Goal: Find specific page/section

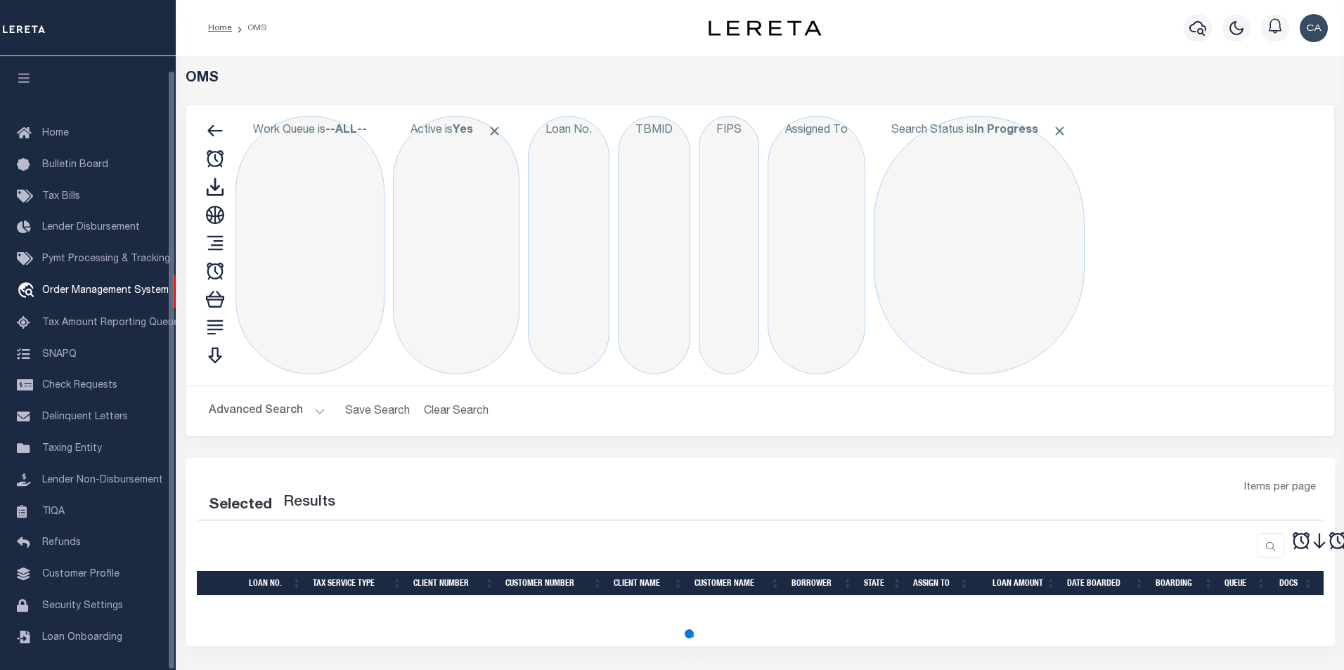
select select "200"
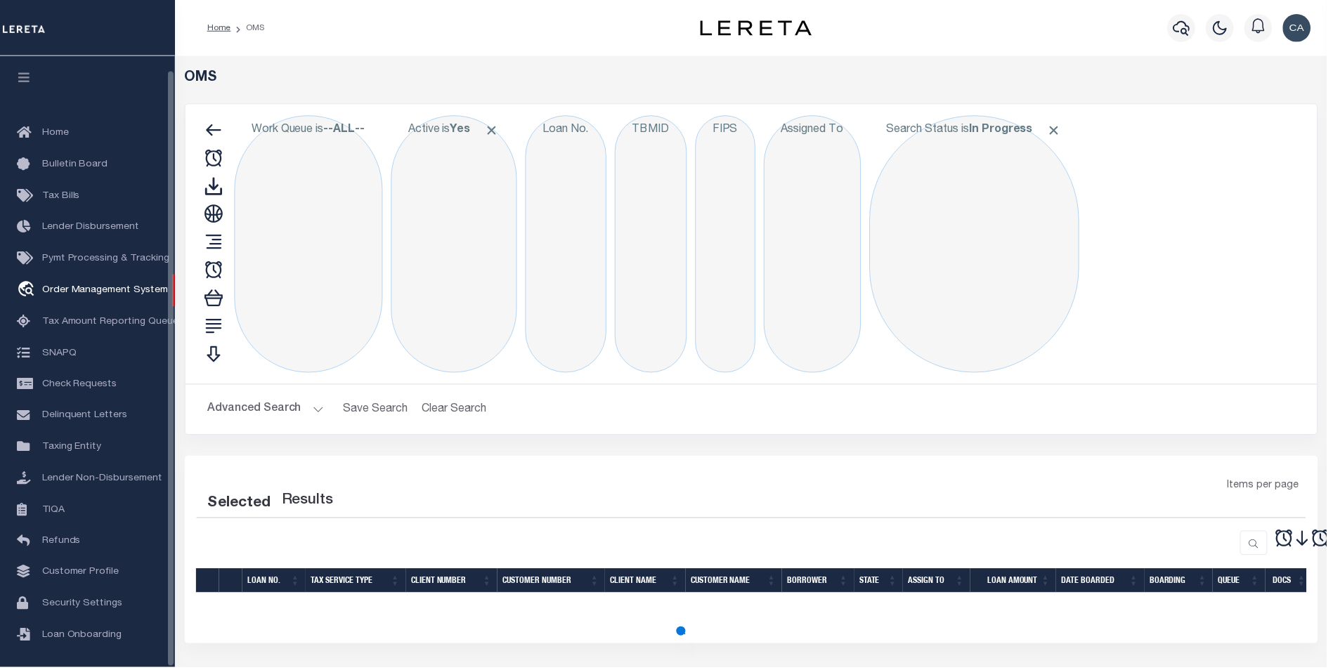
scroll to position [14, 0]
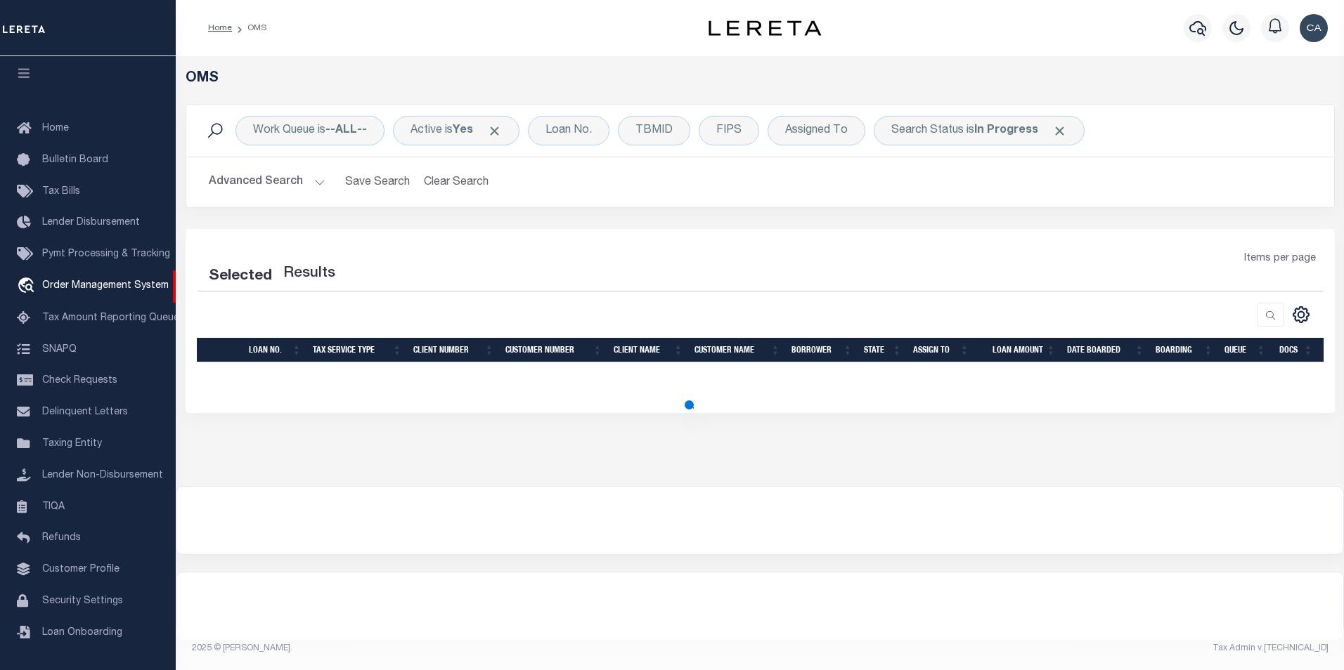
select select "200"
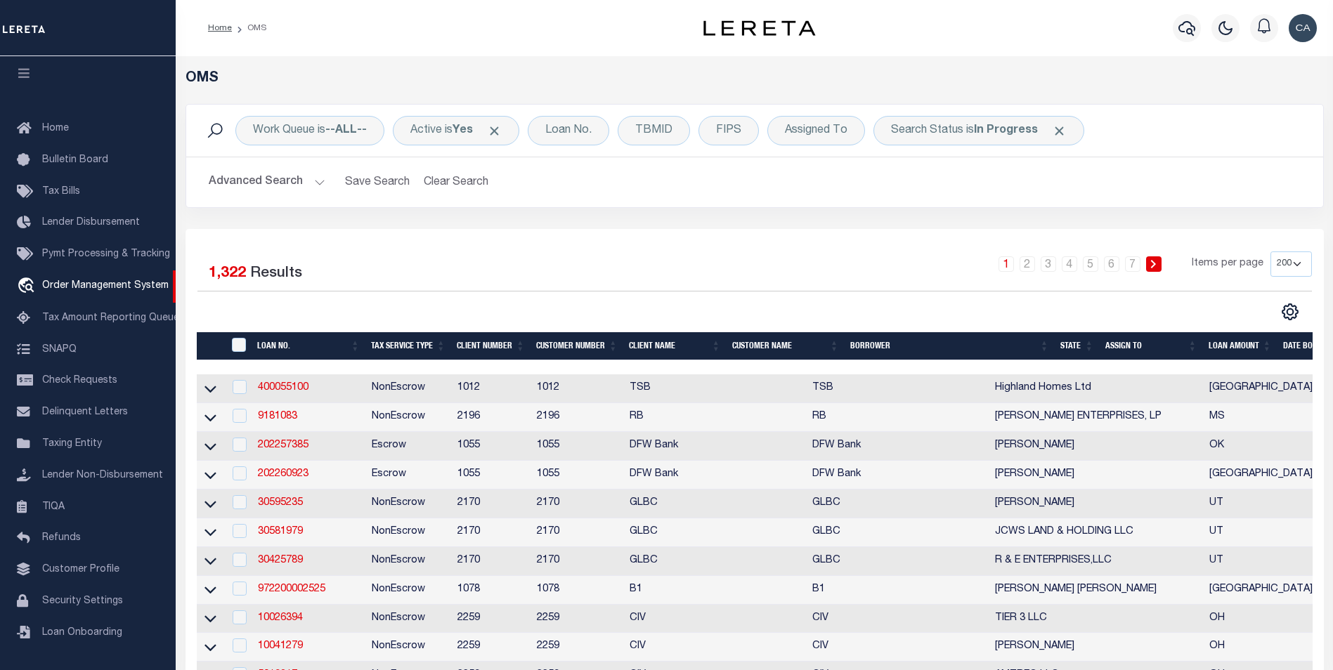
click at [1059, 134] on span "Click to Remove" at bounding box center [1059, 131] width 15 height 15
click at [508, 134] on div "Active is Yes" at bounding box center [456, 131] width 126 height 30
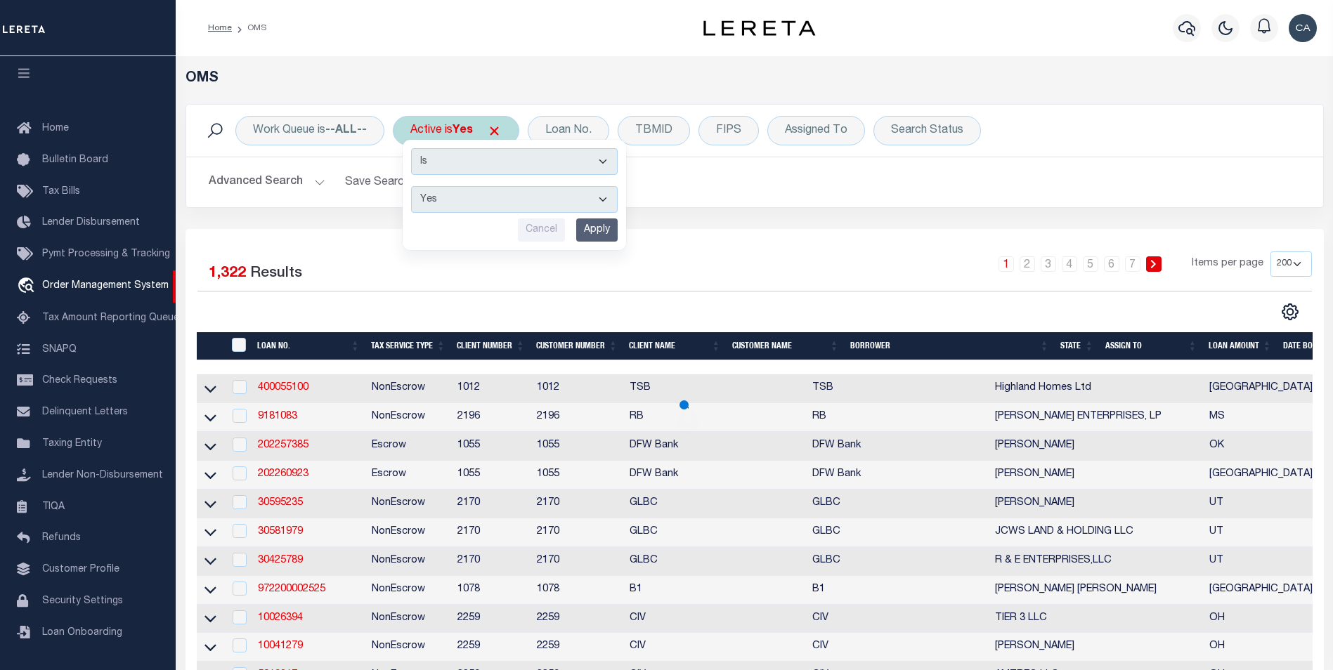
click at [501, 133] on span "Click to Remove" at bounding box center [494, 131] width 15 height 15
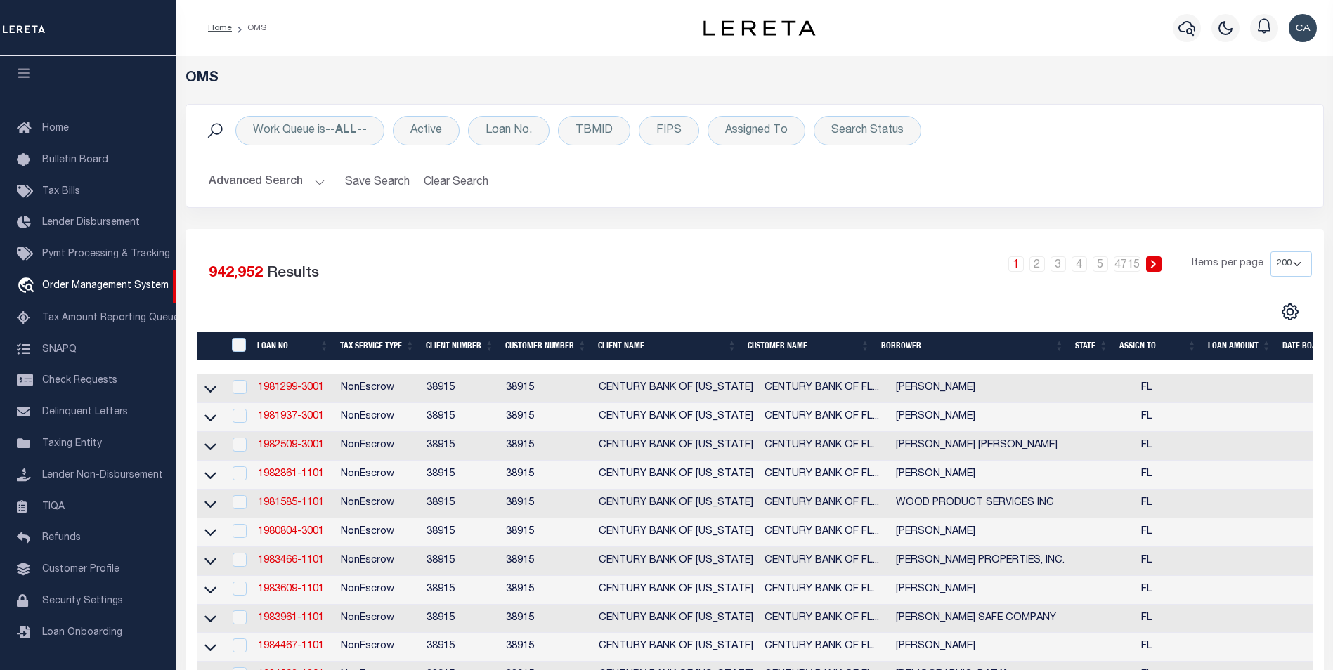
click at [276, 198] on div "Advanced Search Save Search Clear Search tblSearchTopScreen_dynamictable_____De…" at bounding box center [754, 182] width 1137 height 50
click at [282, 190] on button "Advanced Search" at bounding box center [267, 182] width 117 height 27
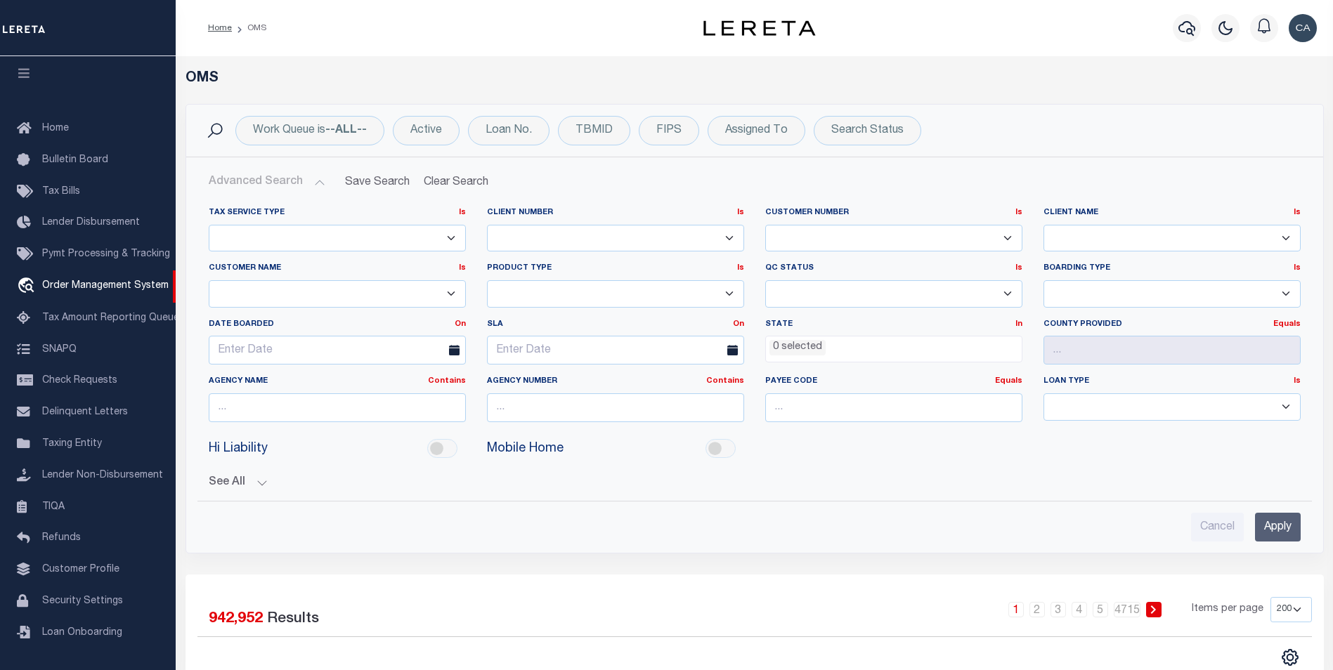
click at [282, 190] on button "Advanced Search" at bounding box center [267, 182] width 117 height 27
click at [302, 164] on div "Advanced Search Save Search Clear Search tblSearchTopScreen_dynamictable_____De…" at bounding box center [754, 355] width 1137 height 396
click at [301, 174] on button "Advanced Search" at bounding box center [267, 182] width 117 height 27
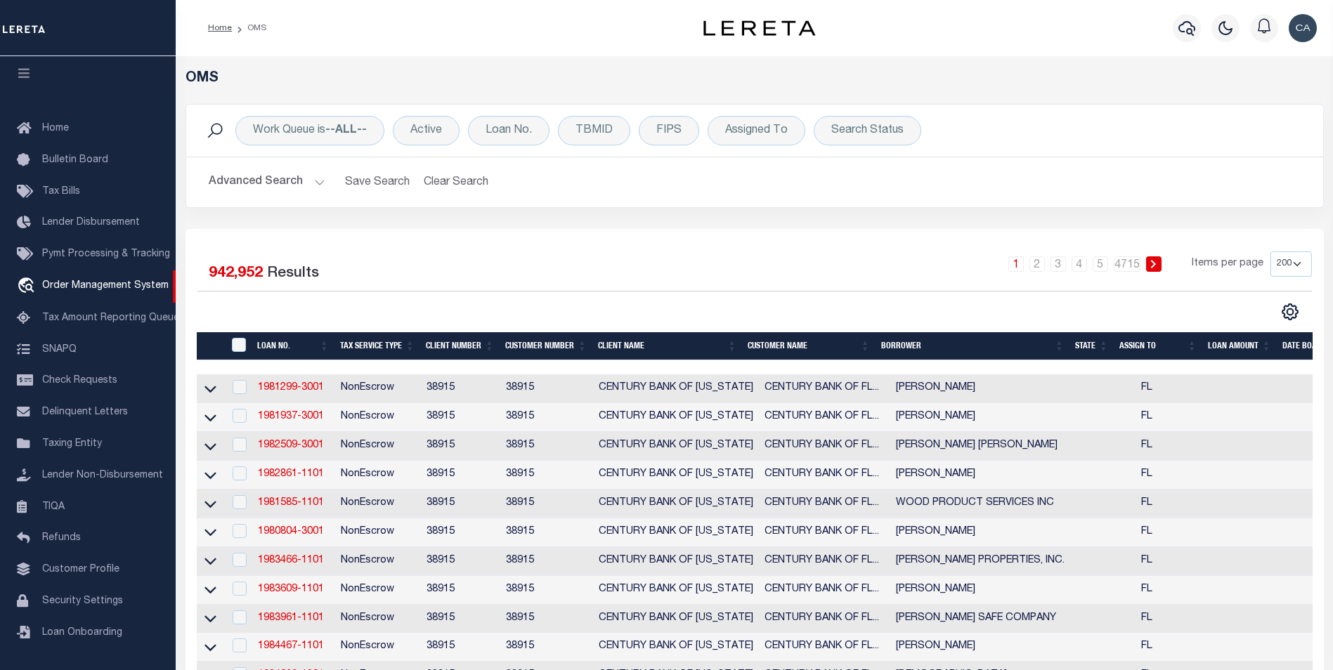
click at [696, 262] on div "1 2 3 4 5 … 4715 Items per page 10 25 50 100 200" at bounding box center [896, 270] width 831 height 37
